Goal: Check status: Check status

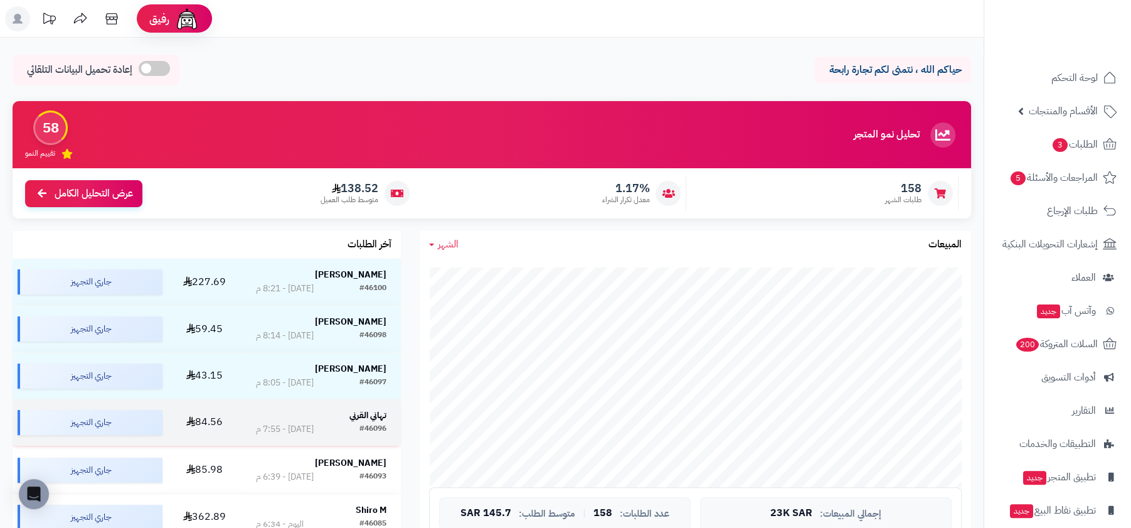
click at [359, 426] on div "#46096" at bounding box center [372, 429] width 27 height 13
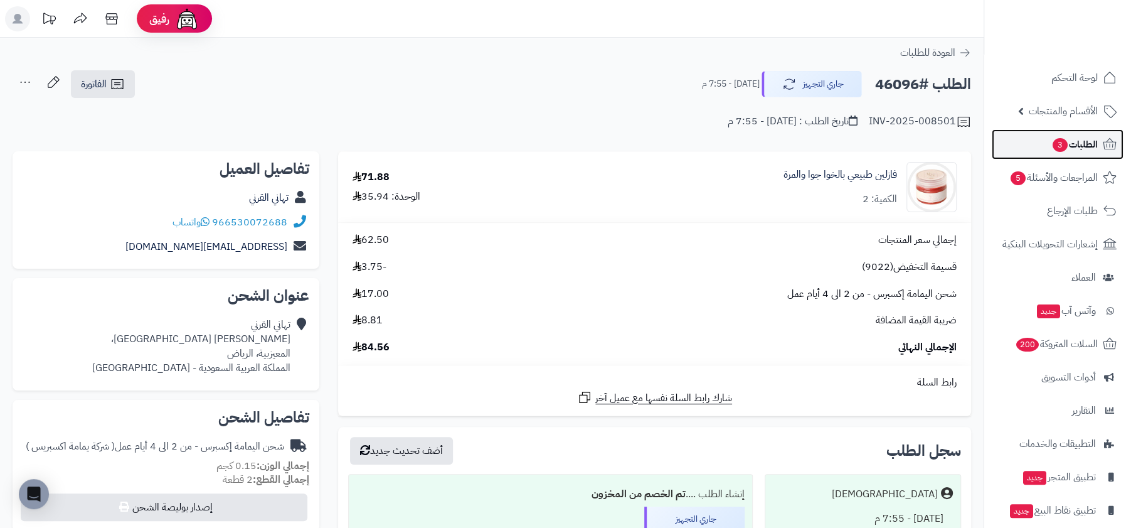
click at [1061, 143] on span "3" at bounding box center [1060, 145] width 15 height 14
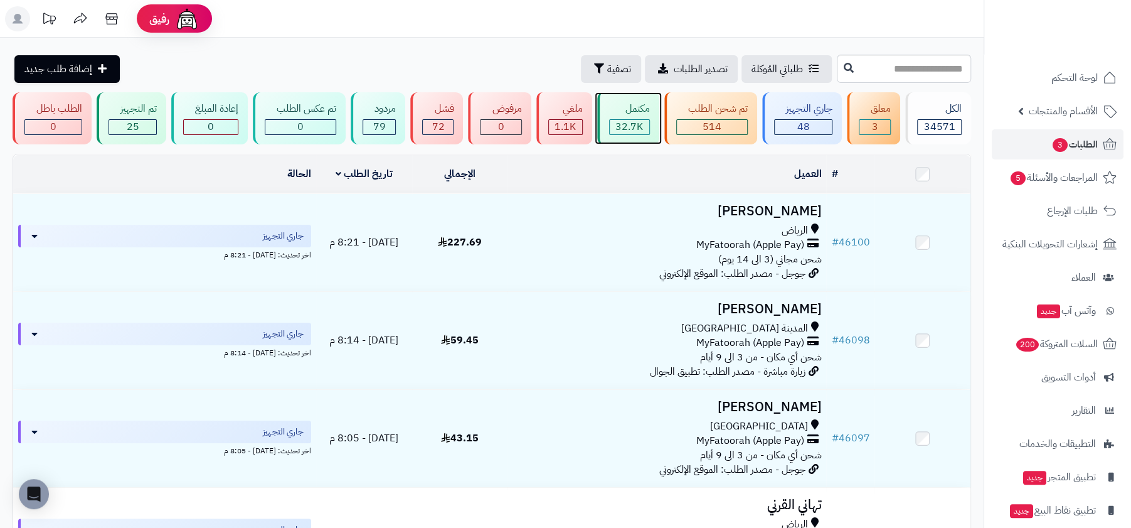
click at [635, 115] on div "مكتمل" at bounding box center [629, 109] width 41 height 14
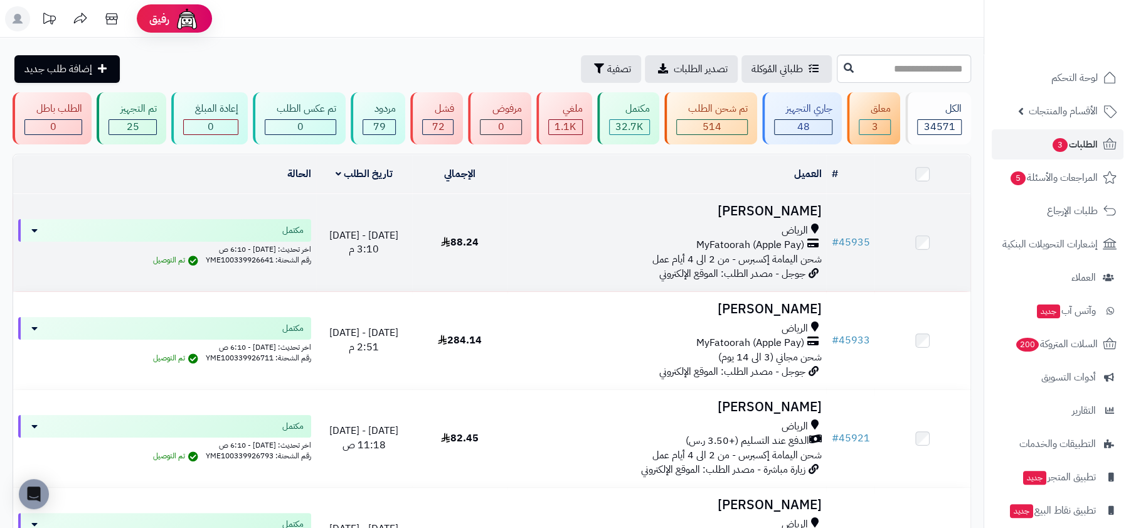
click at [704, 255] on span "شحن اليمامة إكسبرس - من 2 الى 4 أيام عمل" at bounding box center [736, 259] width 169 height 15
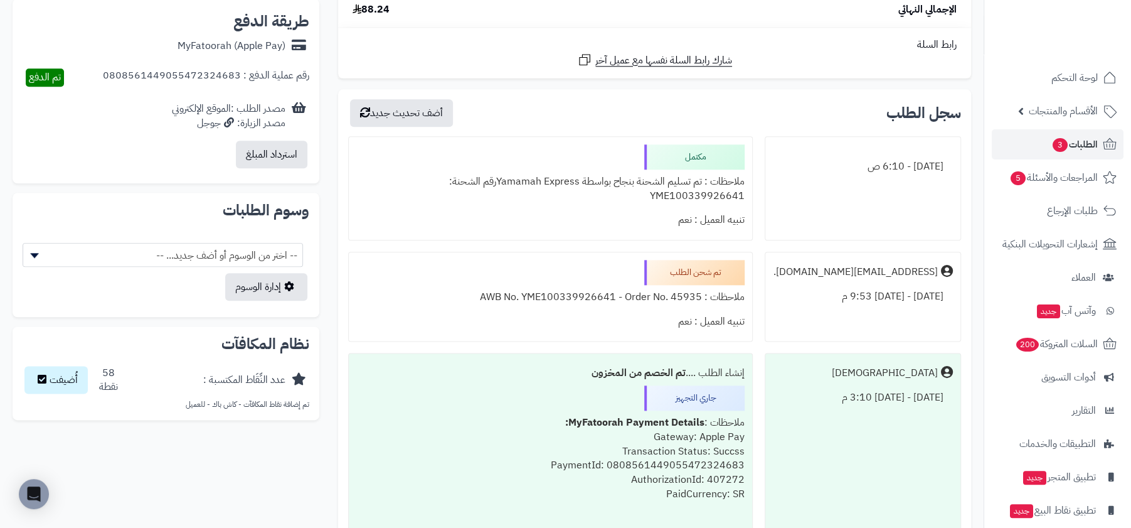
scroll to position [984, 0]
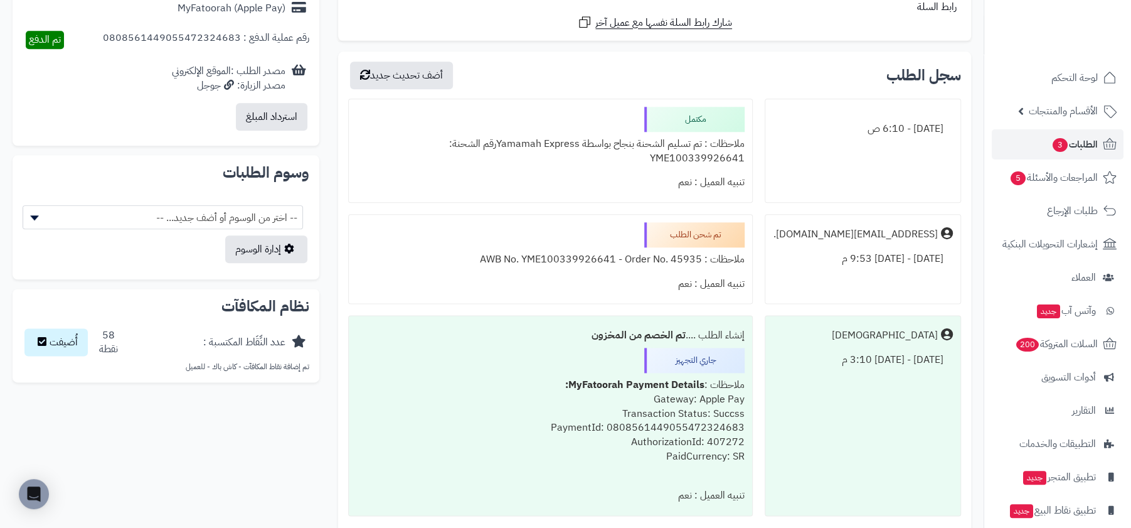
click at [624, 162] on div "ملاحظات : تم تسليم الشحنة بنجاح بواسطة Yamamah Expressرقم الشحنة: YME1003399266…" at bounding box center [550, 151] width 388 height 39
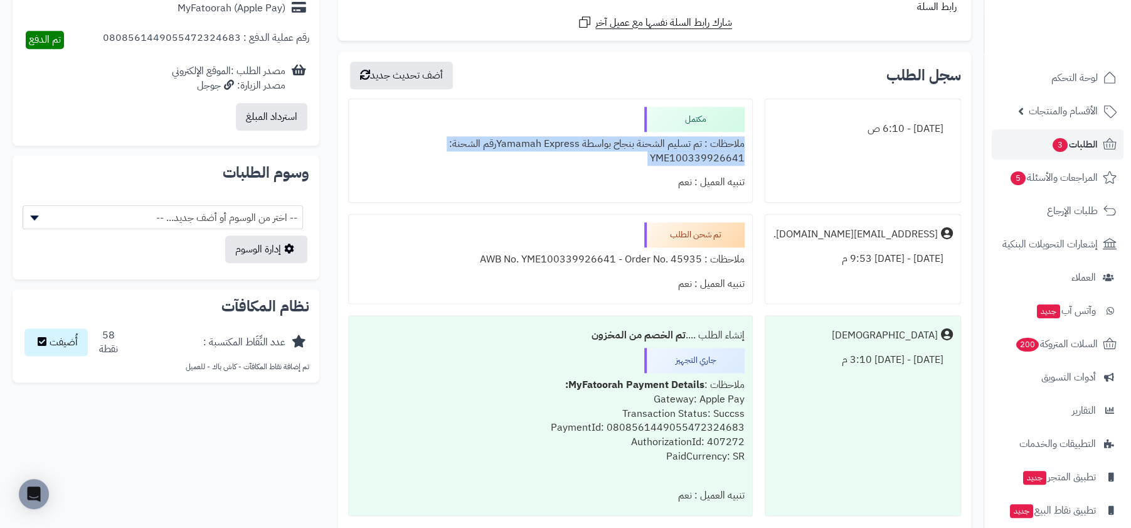
click at [624, 162] on div "ملاحظات : تم تسليم الشحنة بنجاح بواسطة Yamamah Expressرقم الشحنة: YME1003399266…" at bounding box center [550, 151] width 388 height 39
click at [606, 270] on div "ملاحظات : AWB No. YME100339926641 - Order No. 45935" at bounding box center [550, 259] width 388 height 24
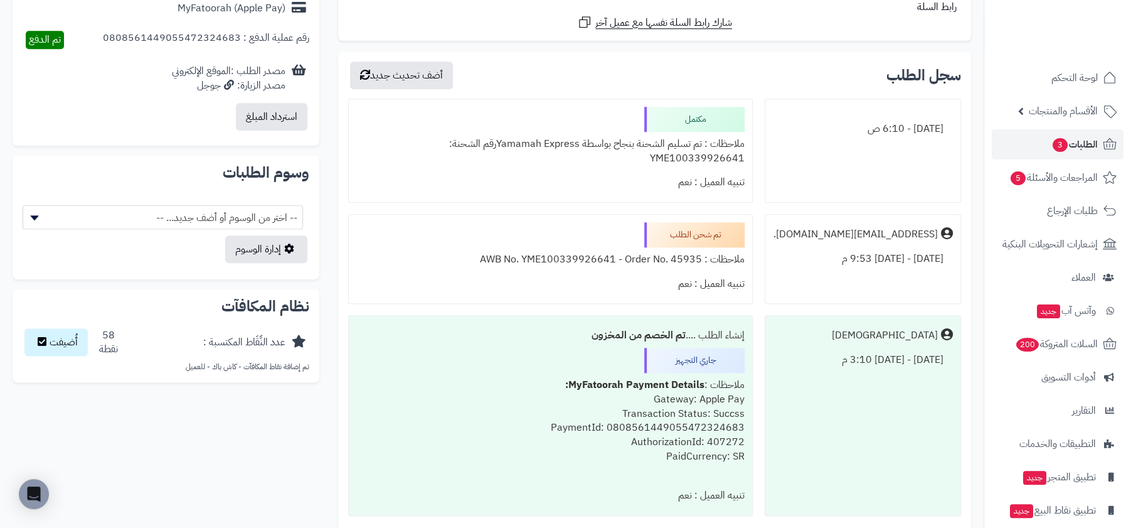
click at [606, 270] on div "ملاحظات : AWB No. YME100339926641 - Order No. 45935" at bounding box center [550, 259] width 388 height 24
click at [550, 163] on div "ملاحظات : تم تسليم الشحنة بنجاح بواسطة Yamamah Expressرقم الشحنة: YME1003399266…" at bounding box center [550, 151] width 388 height 39
